Goal: Consume media (video, audio)

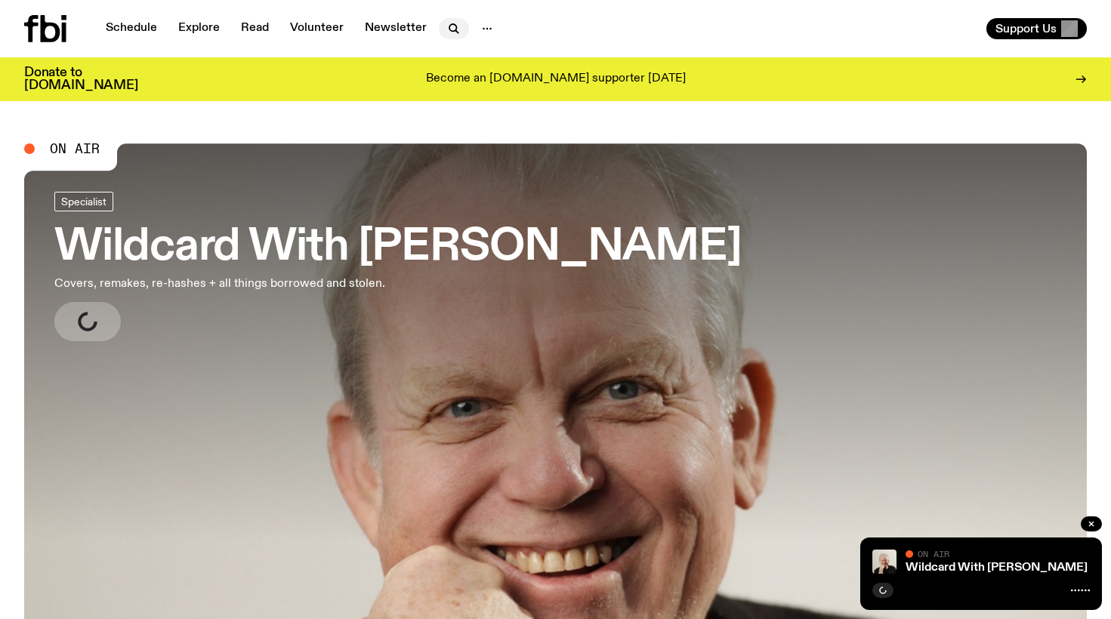
click at [449, 23] on icon "button" at bounding box center [454, 29] width 18 height 18
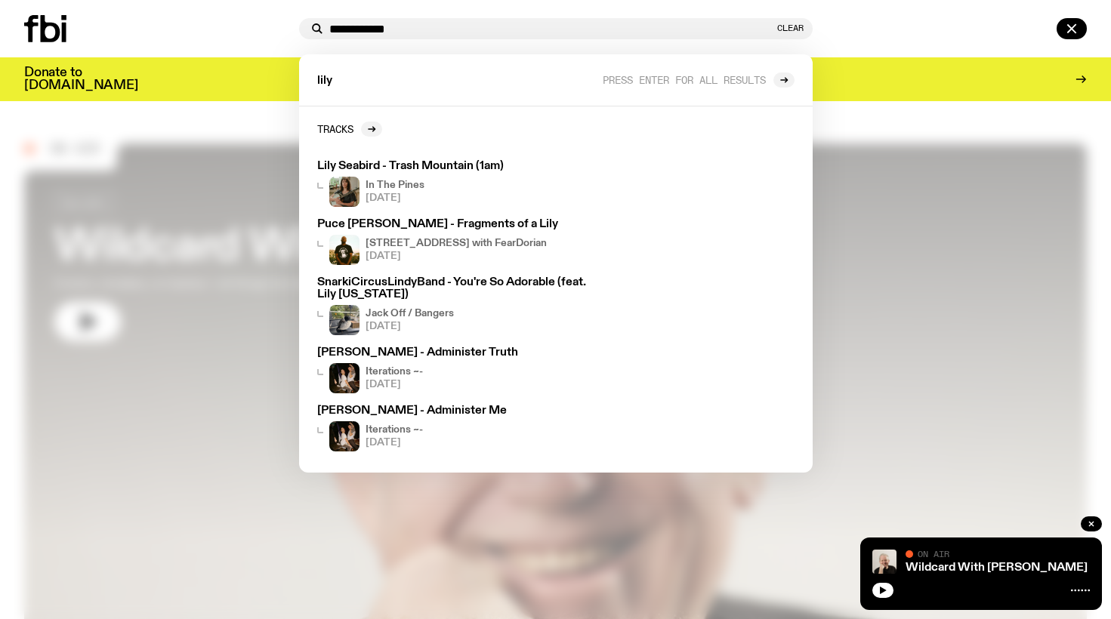
type input "**********"
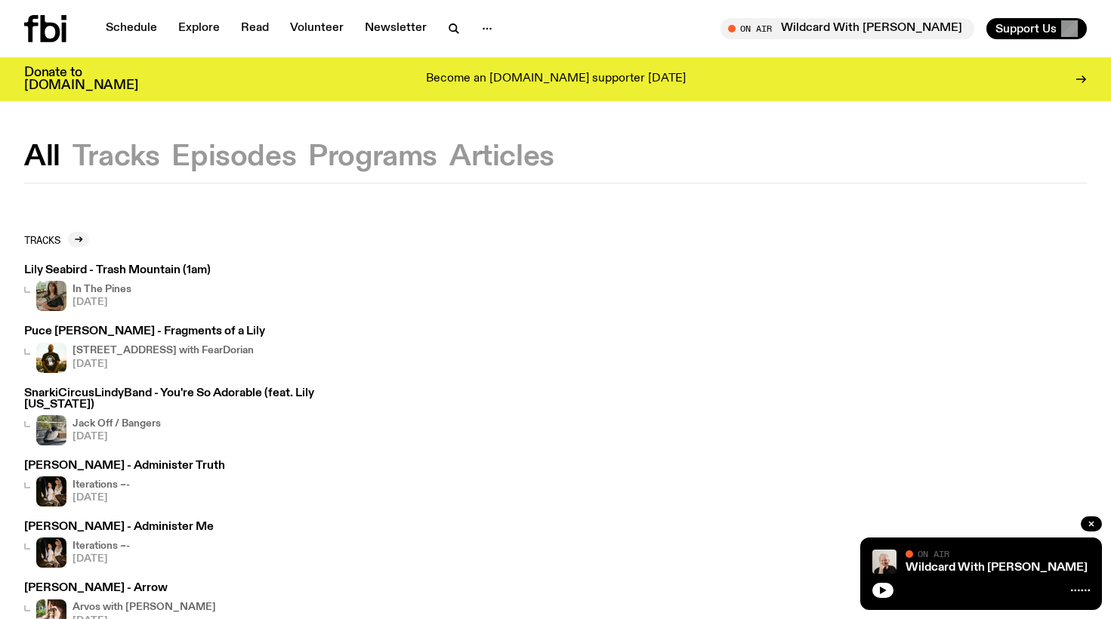
click at [171, 150] on button "Tracks" at bounding box center [233, 157] width 125 height 27
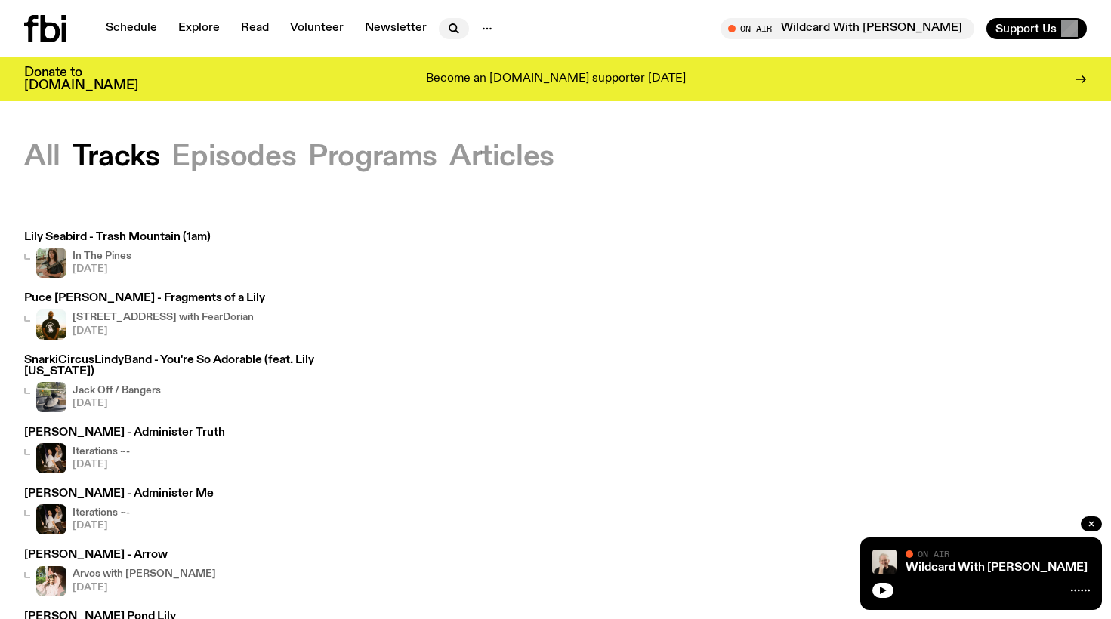
click at [449, 28] on icon "button" at bounding box center [454, 29] width 18 height 18
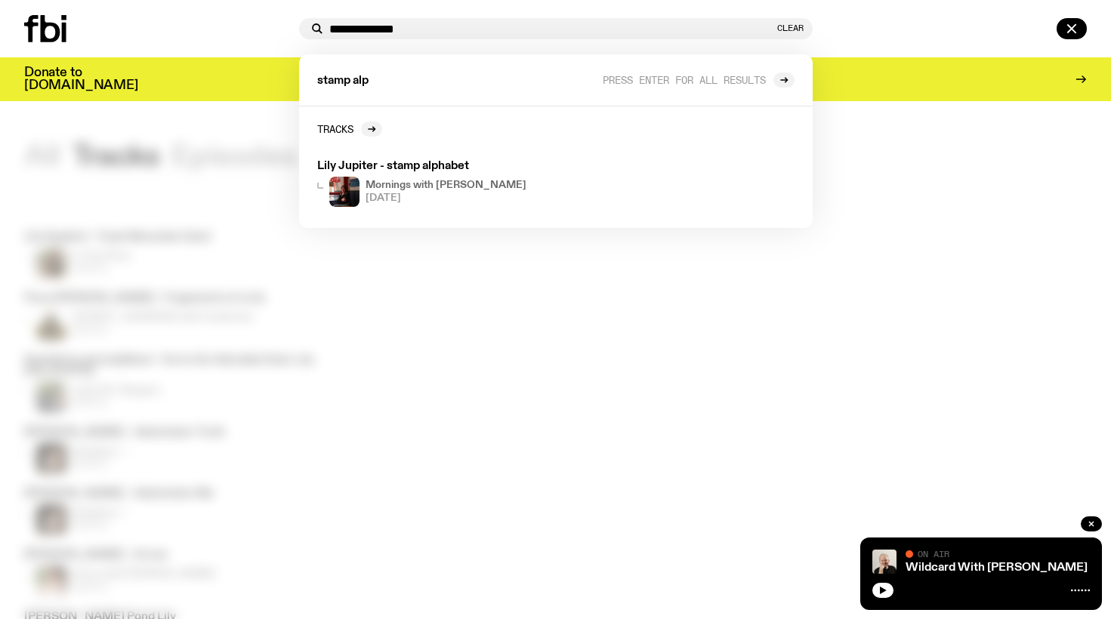
type input "**********"
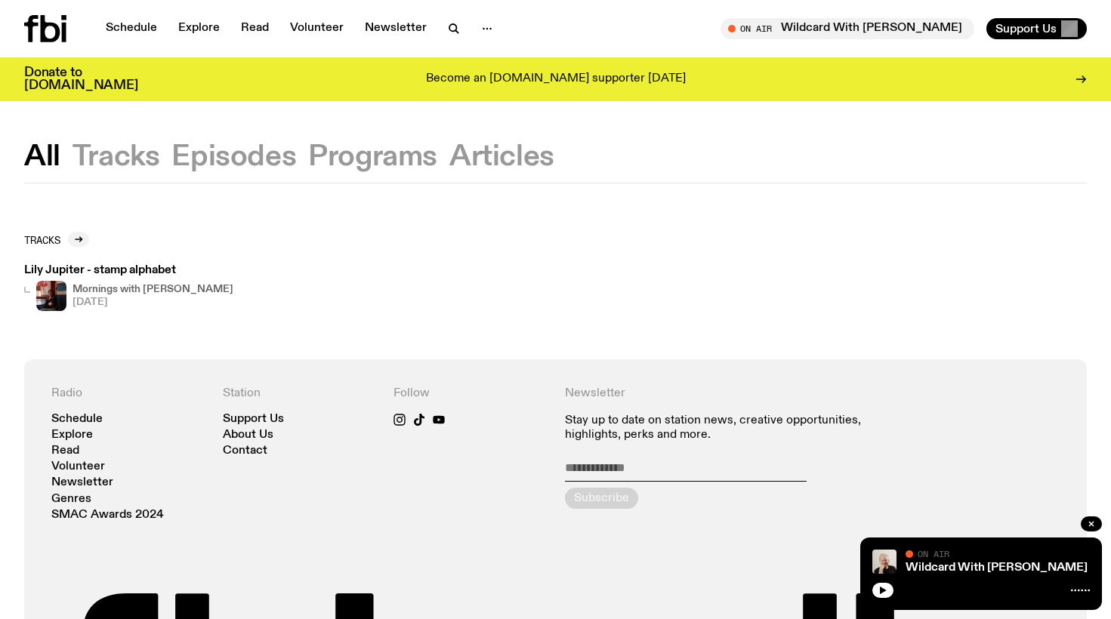
click at [112, 287] on h4 "Mornings with [PERSON_NAME]" at bounding box center [153, 290] width 161 height 10
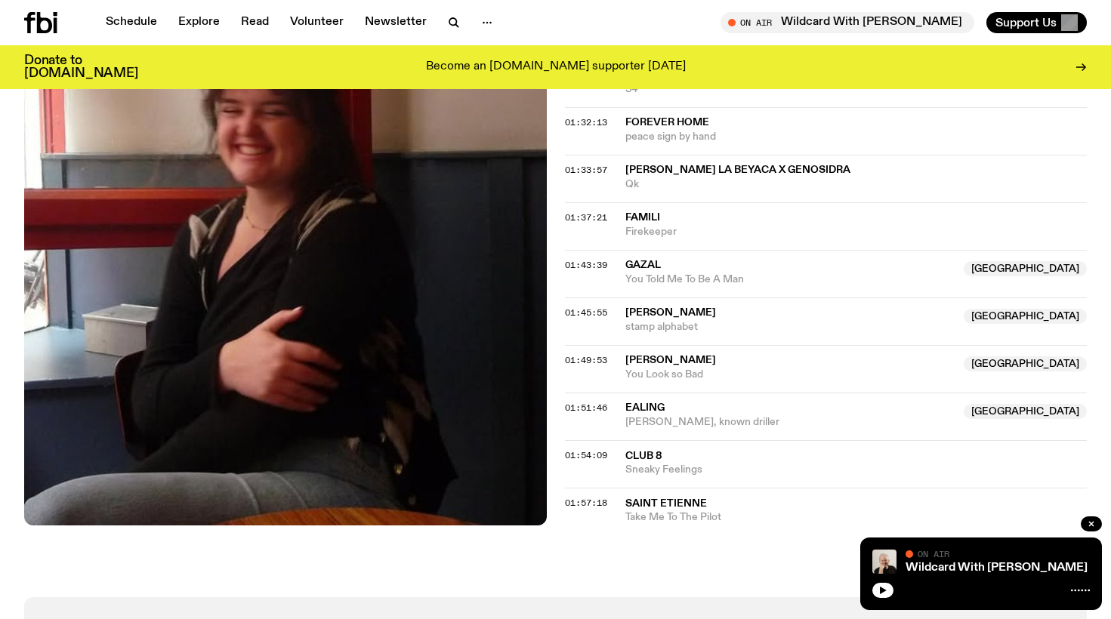
scroll to position [1656, 0]
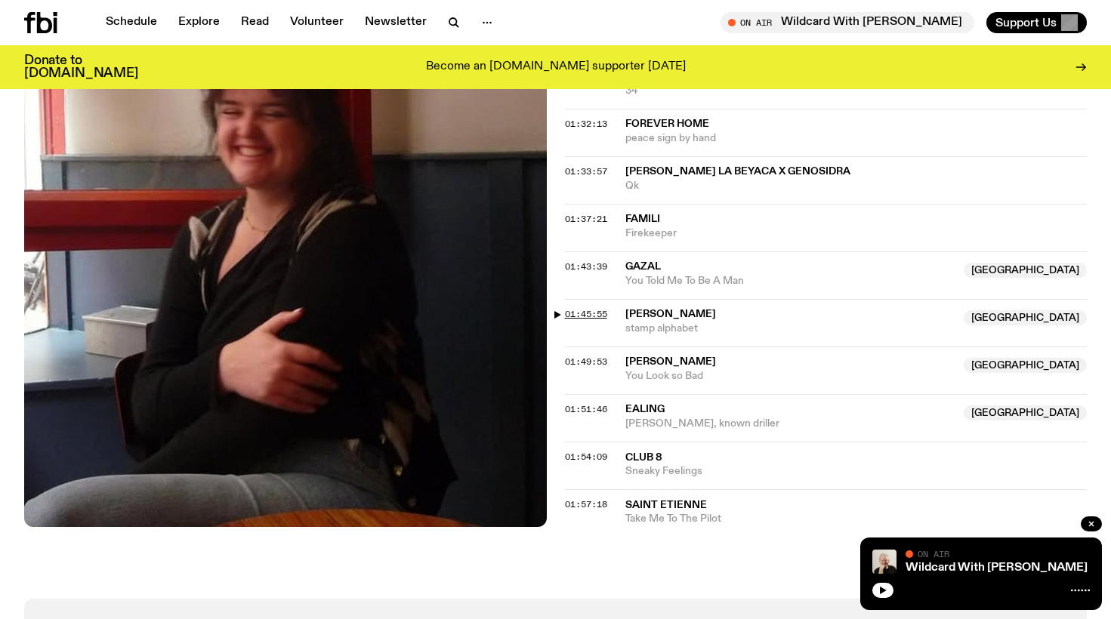
click at [576, 308] on span "01:45:55" at bounding box center [586, 314] width 42 height 12
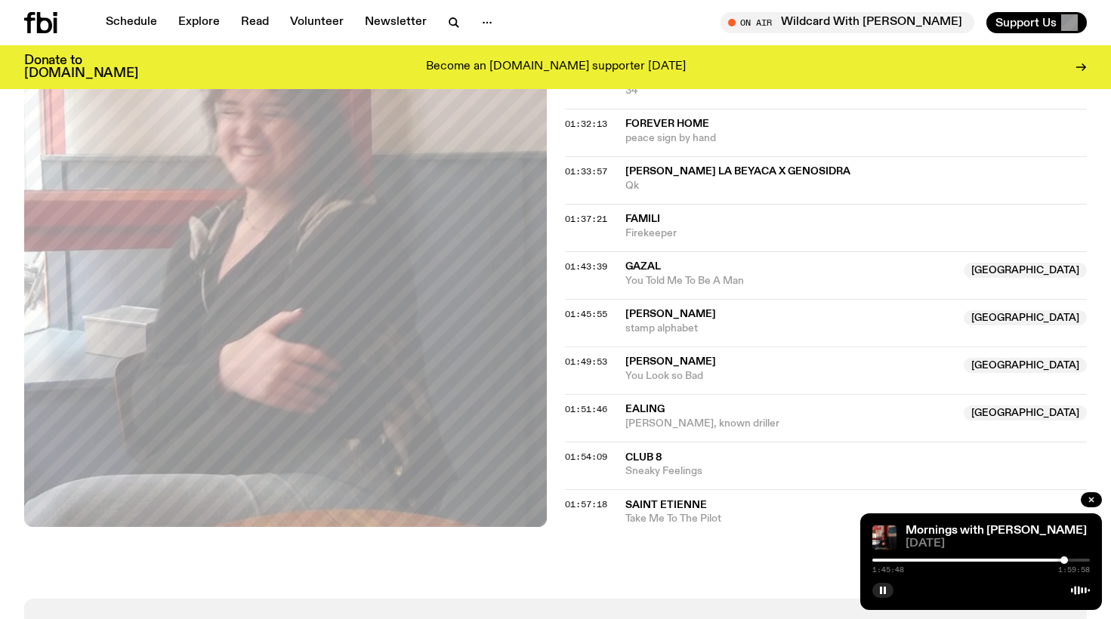
click at [1064, 562] on div at bounding box center [1065, 561] width 8 height 8
click at [1063, 562] on div at bounding box center [1063, 561] width 8 height 8
click at [1062, 562] on div at bounding box center [1062, 561] width 8 height 8
click at [1061, 560] on div at bounding box center [1061, 561] width 8 height 8
click at [1060, 560] on div at bounding box center [1060, 561] width 8 height 8
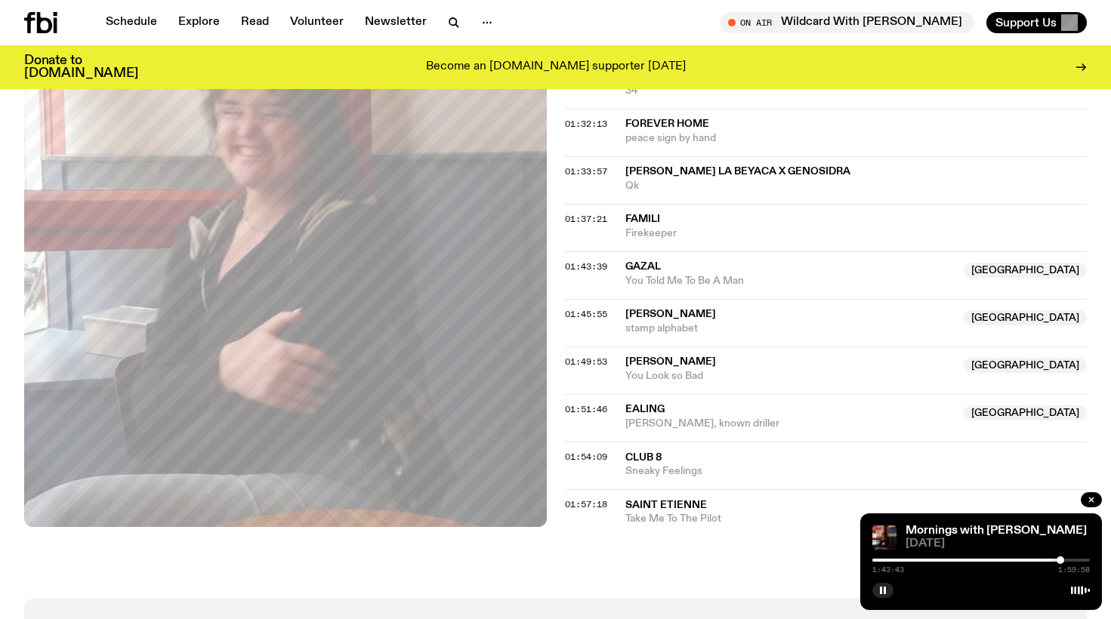
click at [1061, 560] on div at bounding box center [1061, 561] width 8 height 8
click at [1063, 562] on div at bounding box center [1063, 561] width 8 height 8
click at [1060, 561] on div at bounding box center [1060, 561] width 8 height 8
click at [1062, 559] on div at bounding box center [1062, 561] width 8 height 8
click at [1064, 558] on div at bounding box center [1065, 561] width 8 height 8
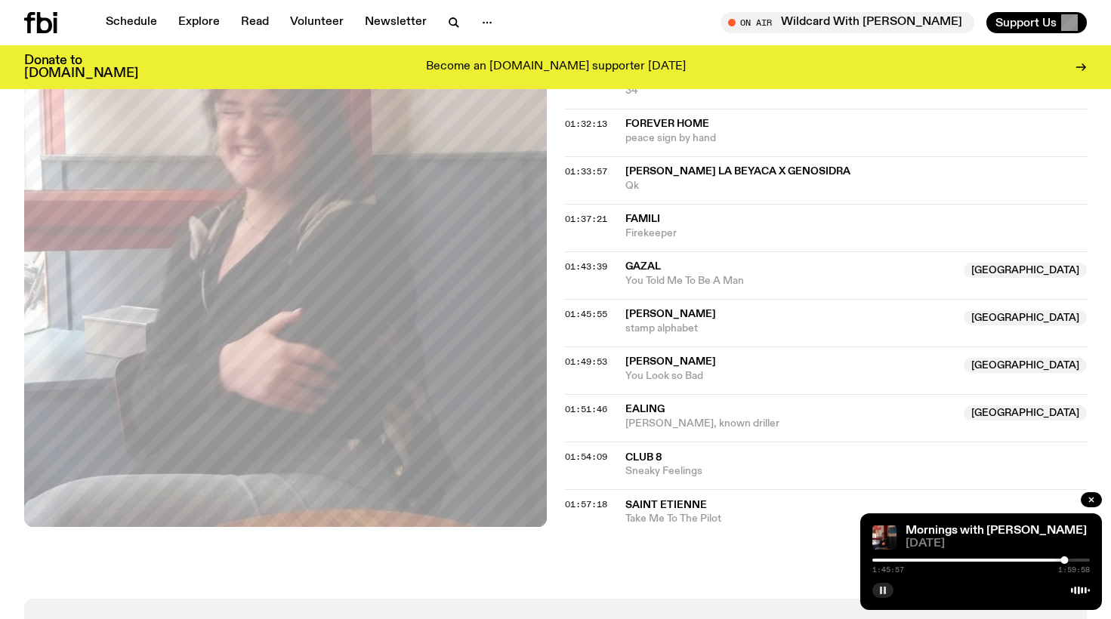
click at [884, 591] on rect "button" at bounding box center [885, 591] width 2 height 8
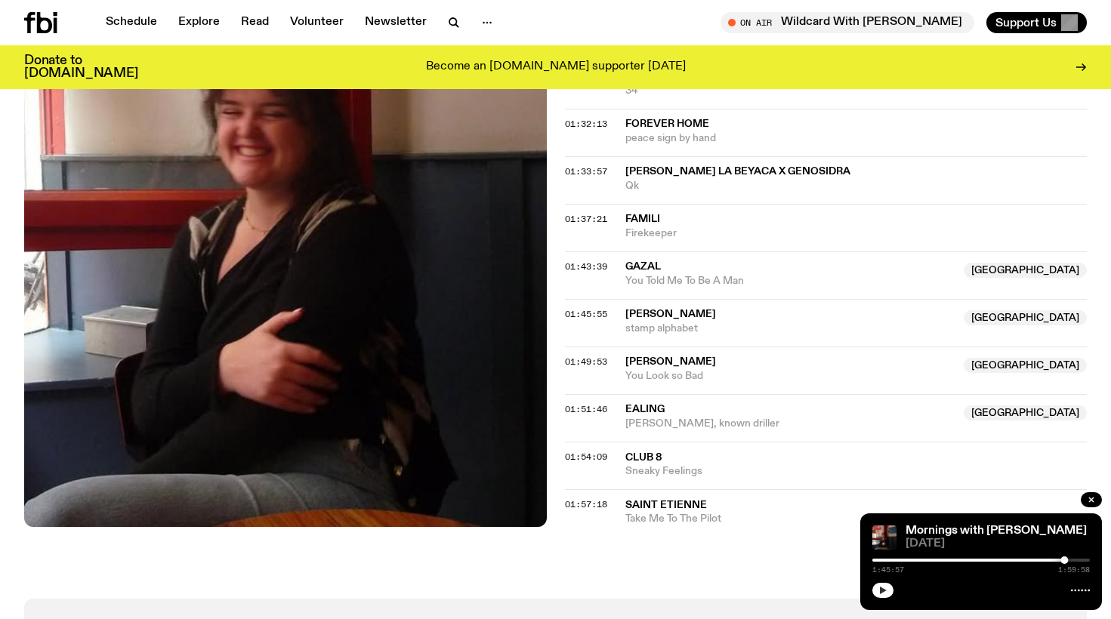
click at [881, 590] on icon "button" at bounding box center [883, 591] width 7 height 8
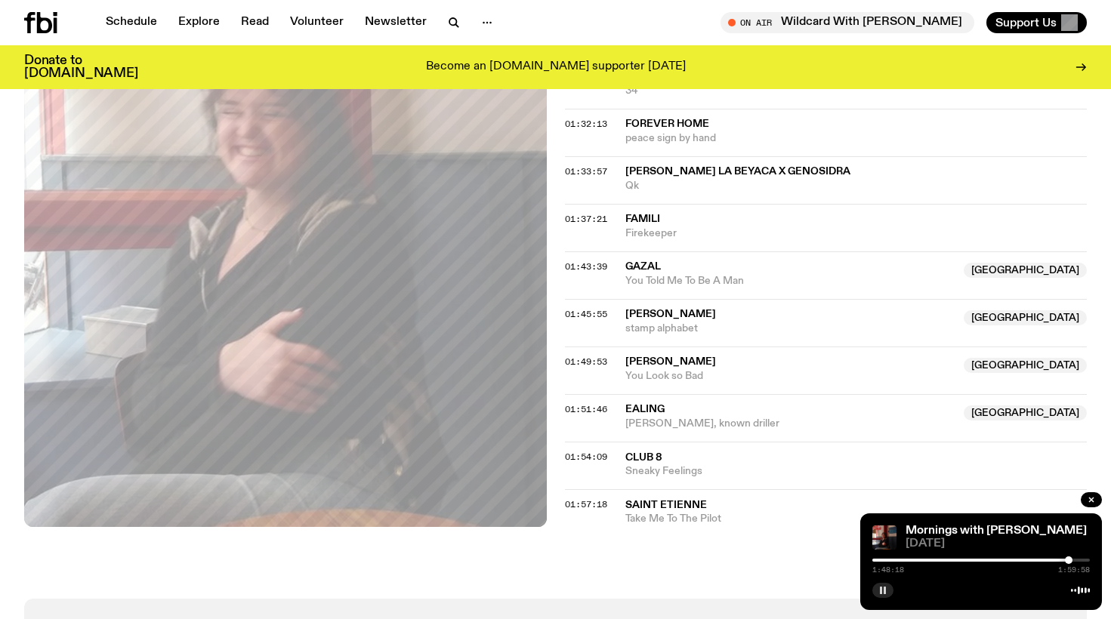
click at [1069, 560] on div at bounding box center [1069, 561] width 8 height 8
click at [1073, 560] on div at bounding box center [1073, 561] width 8 height 8
click at [1071, 560] on div at bounding box center [1071, 561] width 8 height 8
click at [1071, 559] on div at bounding box center [1071, 561] width 8 height 8
click at [1070, 559] on div at bounding box center [1070, 561] width 8 height 8
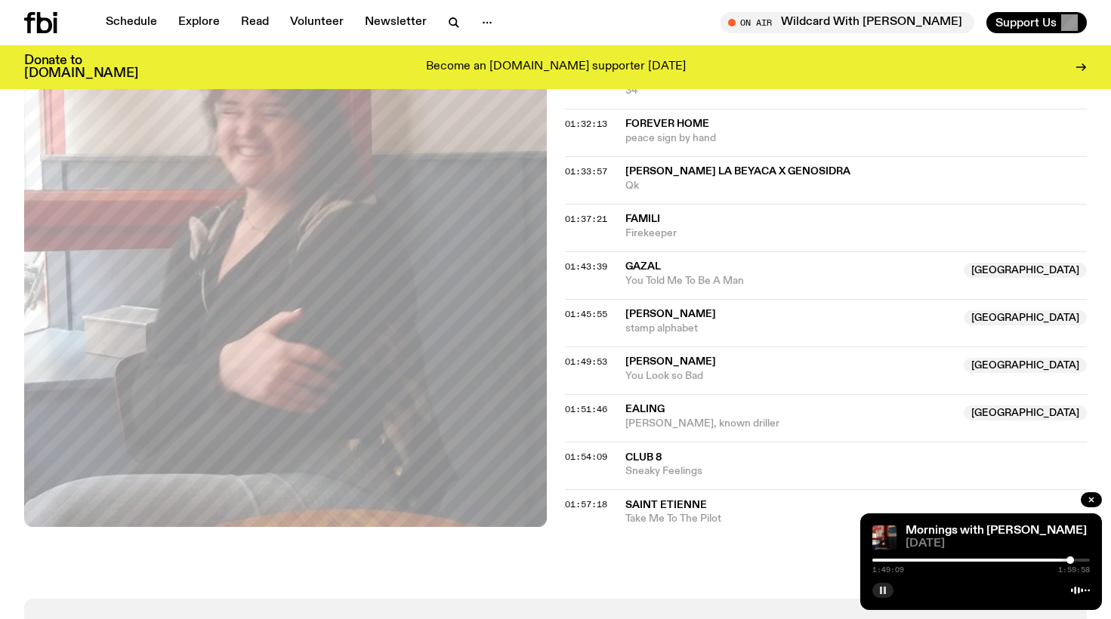
drag, startPoint x: 883, startPoint y: 590, endPoint x: 888, endPoint y: 584, distance: 8.0
click at [885, 588] on icon "button" at bounding box center [882, 590] width 9 height 9
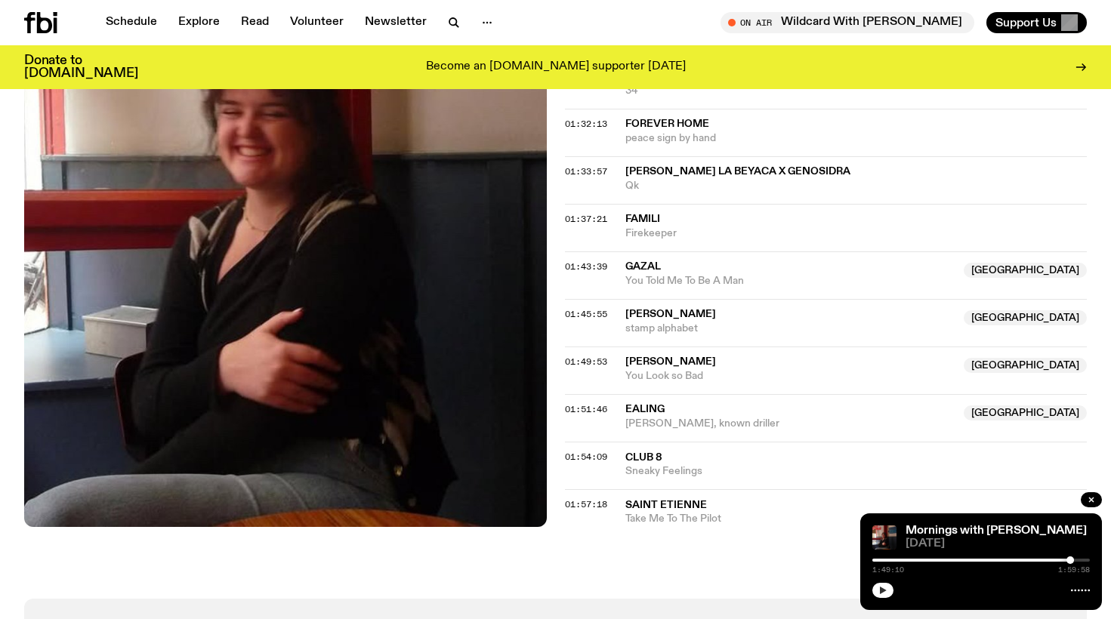
click at [884, 592] on icon "button" at bounding box center [882, 590] width 9 height 9
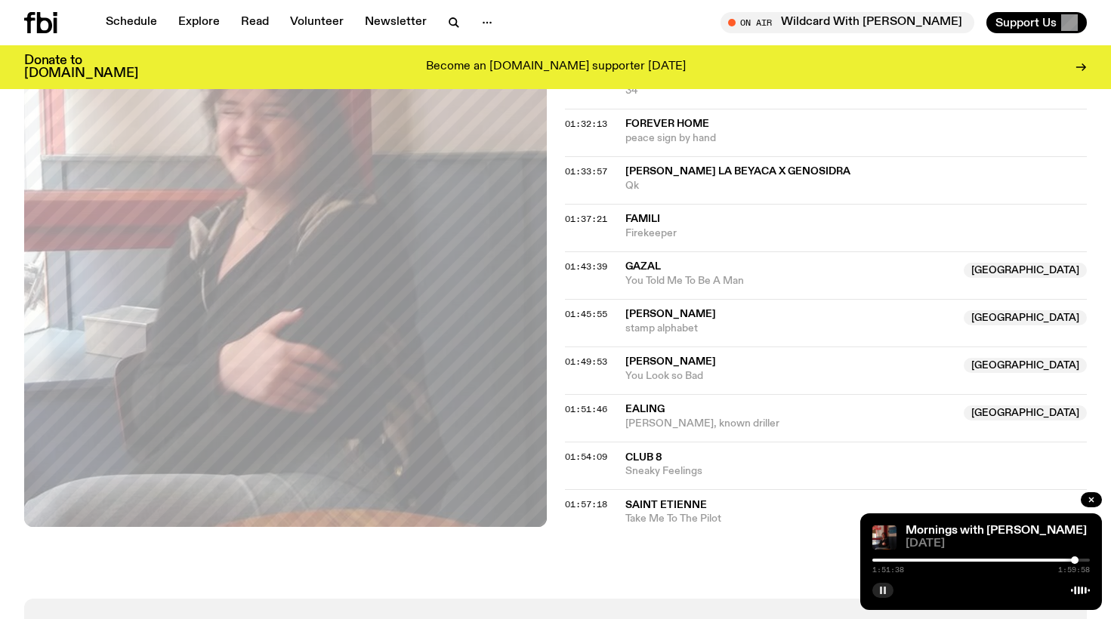
click at [1075, 561] on div at bounding box center [1075, 561] width 8 height 8
click at [1079, 560] on div at bounding box center [1079, 561] width 8 height 8
click at [1082, 558] on div at bounding box center [1082, 561] width 8 height 8
click at [1083, 558] on div at bounding box center [1083, 561] width 8 height 8
click at [1082, 559] on div at bounding box center [1083, 561] width 8 height 8
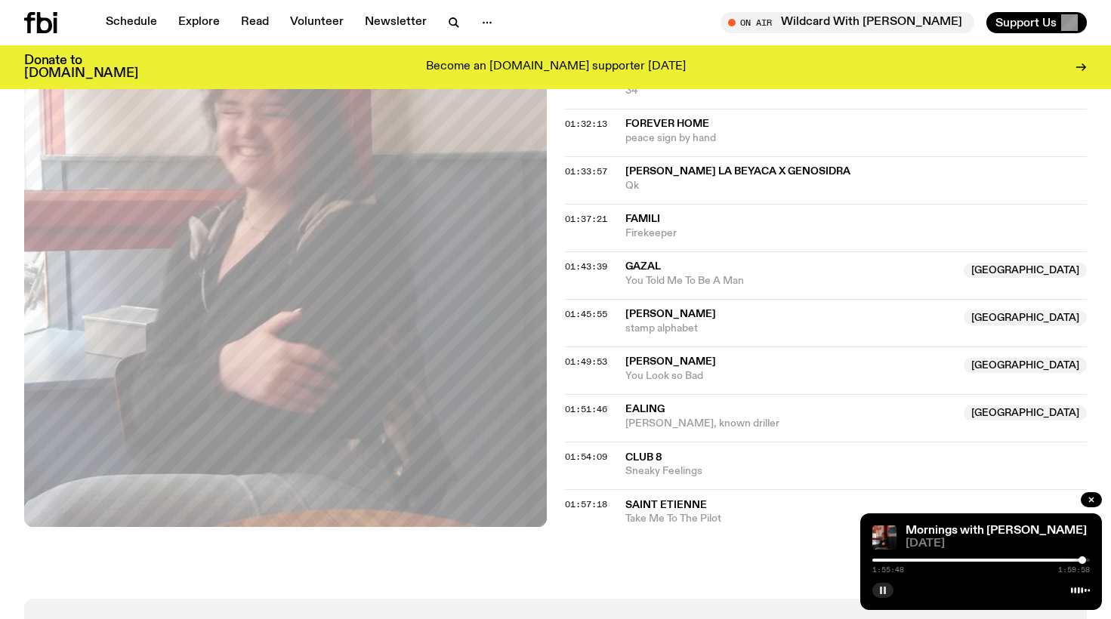
click at [1082, 559] on div at bounding box center [1083, 561] width 8 height 8
